Goal: Information Seeking & Learning: Learn about a topic

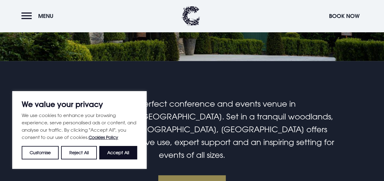
scroll to position [183, 0]
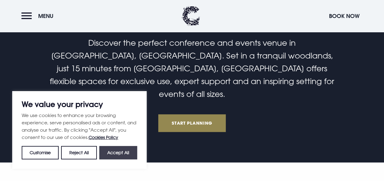
click at [115, 153] on button "Accept All" at bounding box center [118, 152] width 38 height 13
checkbox input "true"
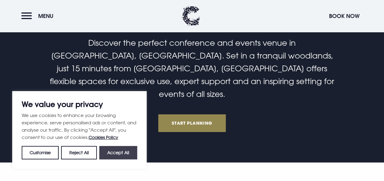
checkbox input "true"
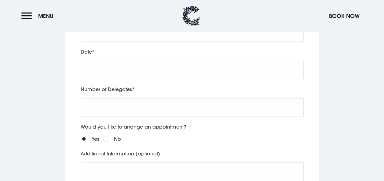
scroll to position [1375, 0]
